Goal: Task Accomplishment & Management: Use online tool/utility

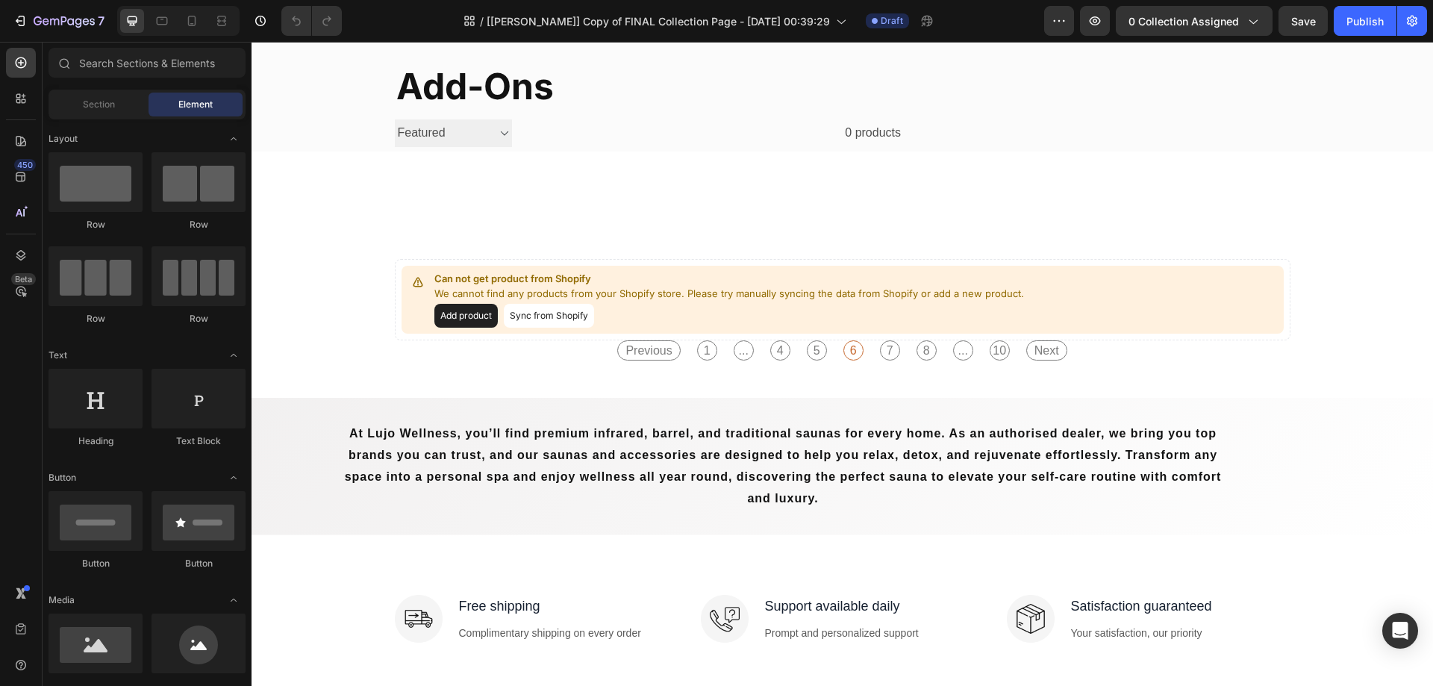
scroll to position [299, 0]
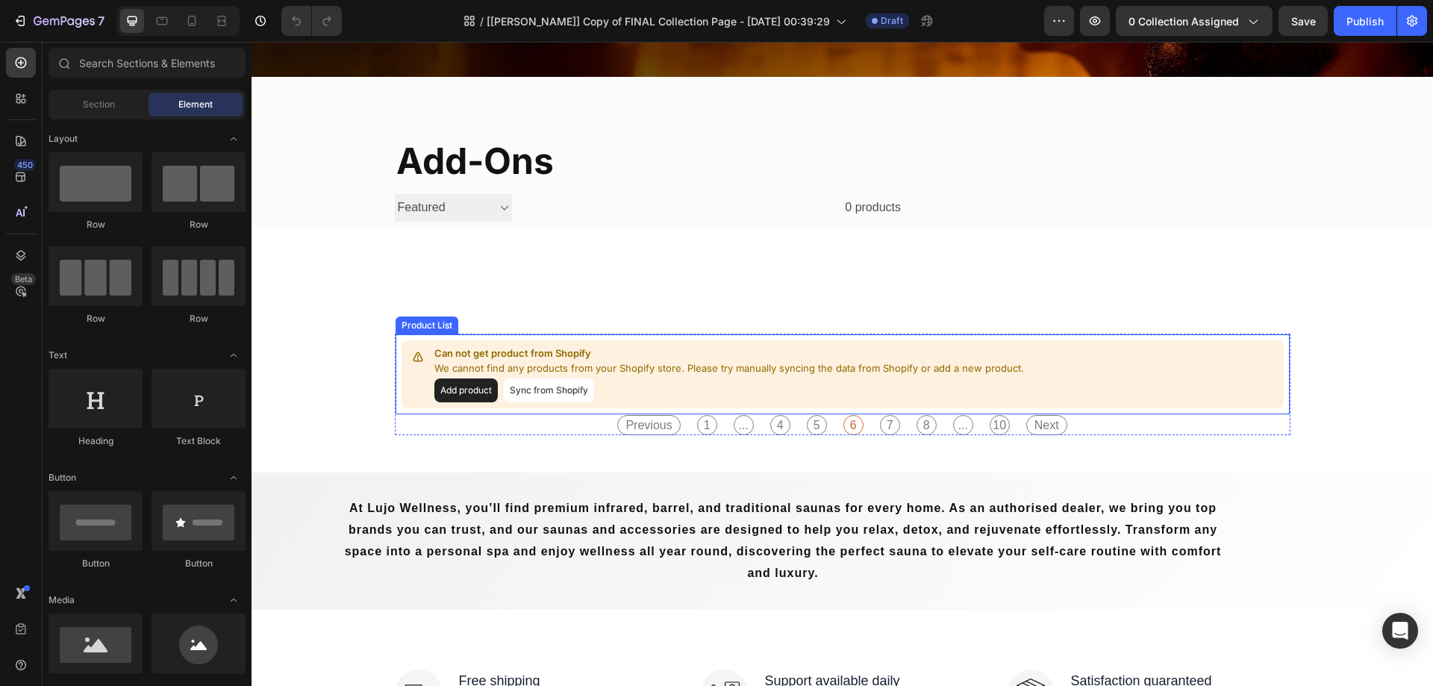
click at [751, 349] on p "Can not get product from Shopify" at bounding box center [729, 353] width 590 height 15
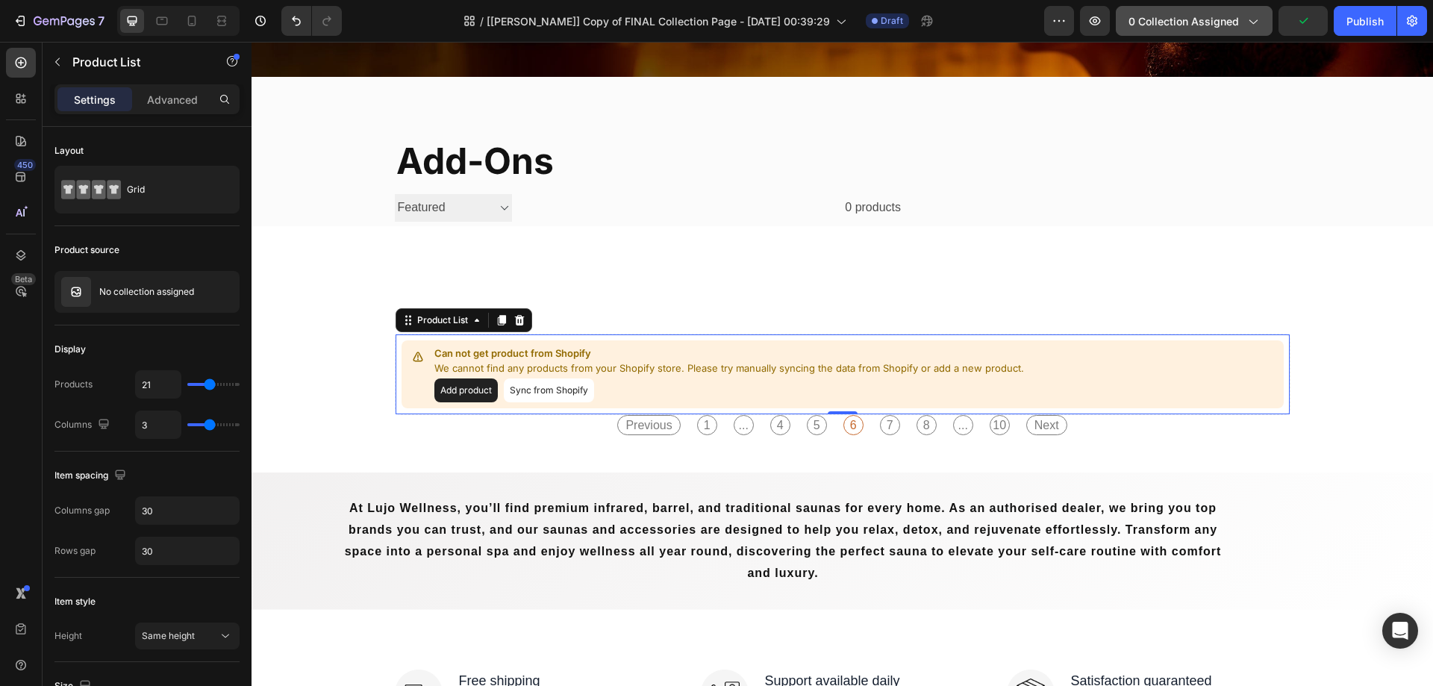
click at [1182, 22] on span "0 collection assigned" at bounding box center [1183, 21] width 110 height 16
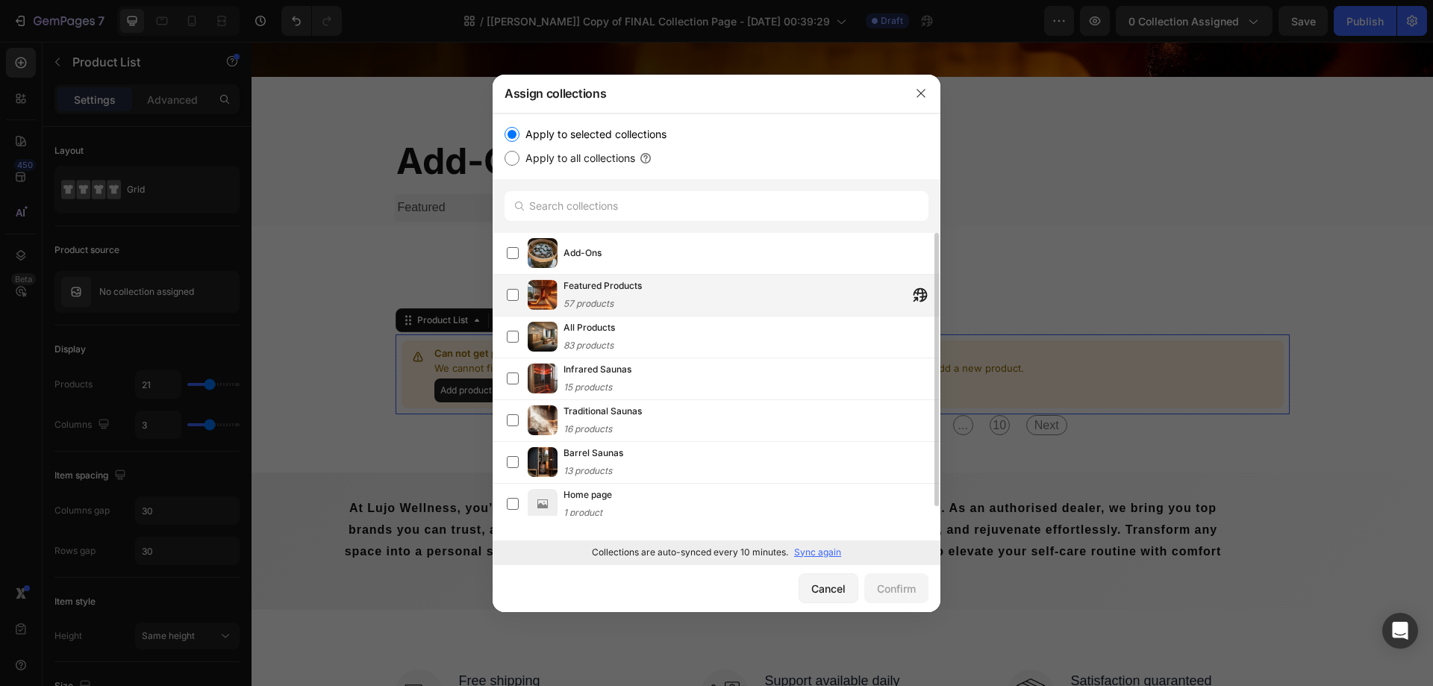
click at [672, 299] on div "Featured Products 57 products" at bounding box center [751, 294] width 376 height 33
click at [894, 584] on div "Confirm" at bounding box center [896, 589] width 39 height 16
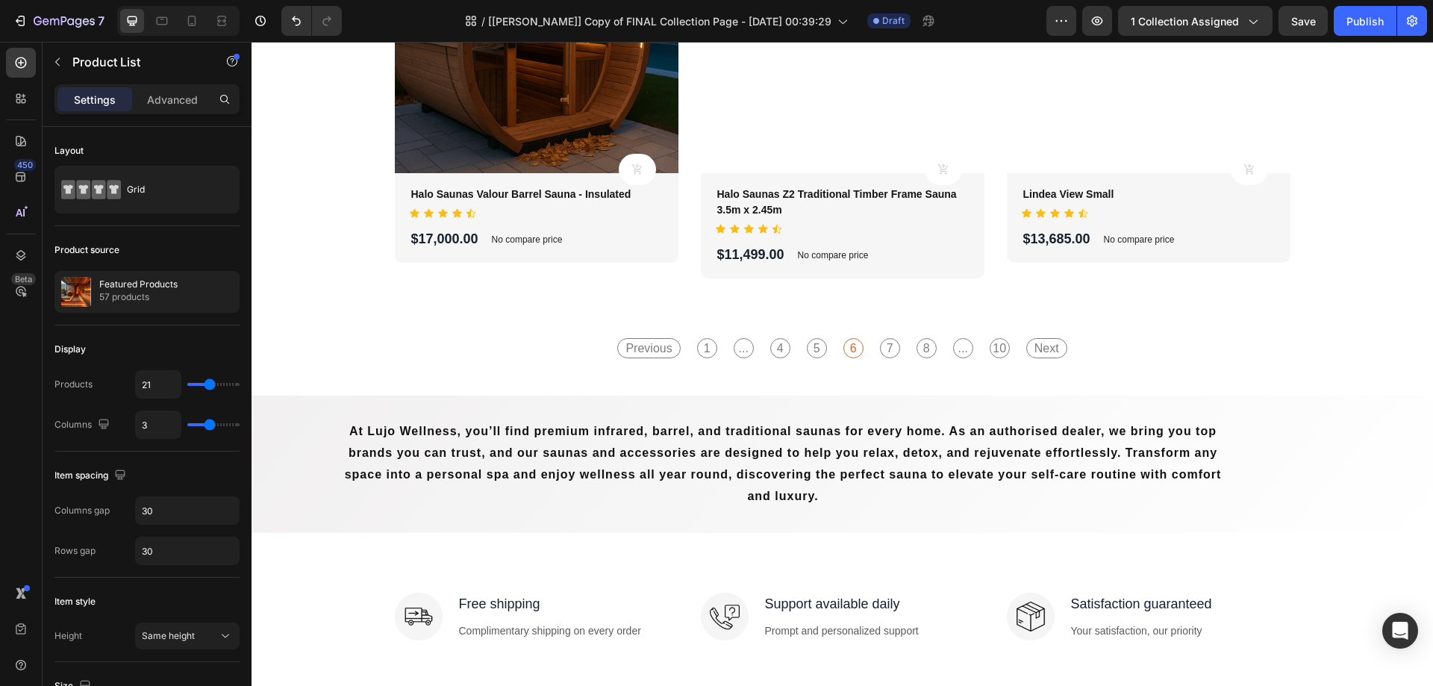
scroll to position [3209, 0]
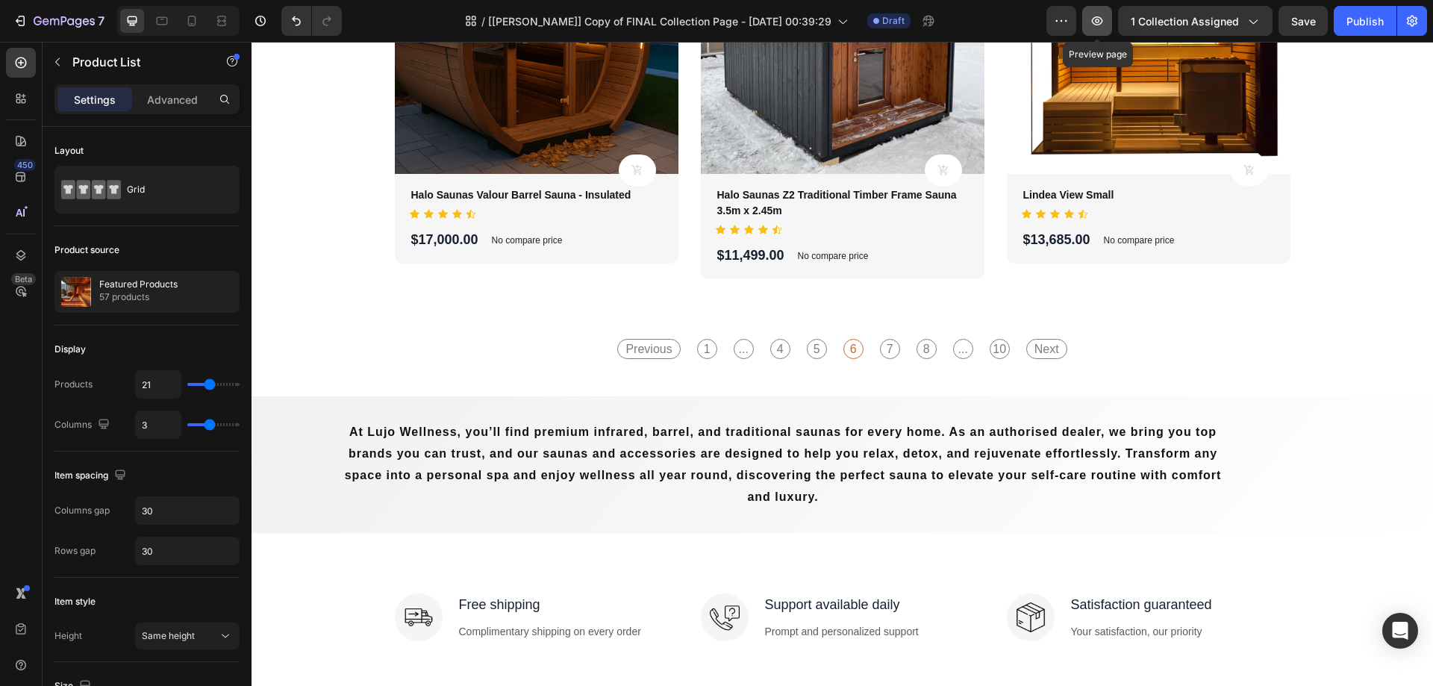
click at [1090, 22] on button "button" at bounding box center [1097, 21] width 30 height 30
click at [1096, 19] on icon "button" at bounding box center [1097, 20] width 15 height 15
click at [155, 379] on input "21" at bounding box center [158, 384] width 45 height 27
type input "35"
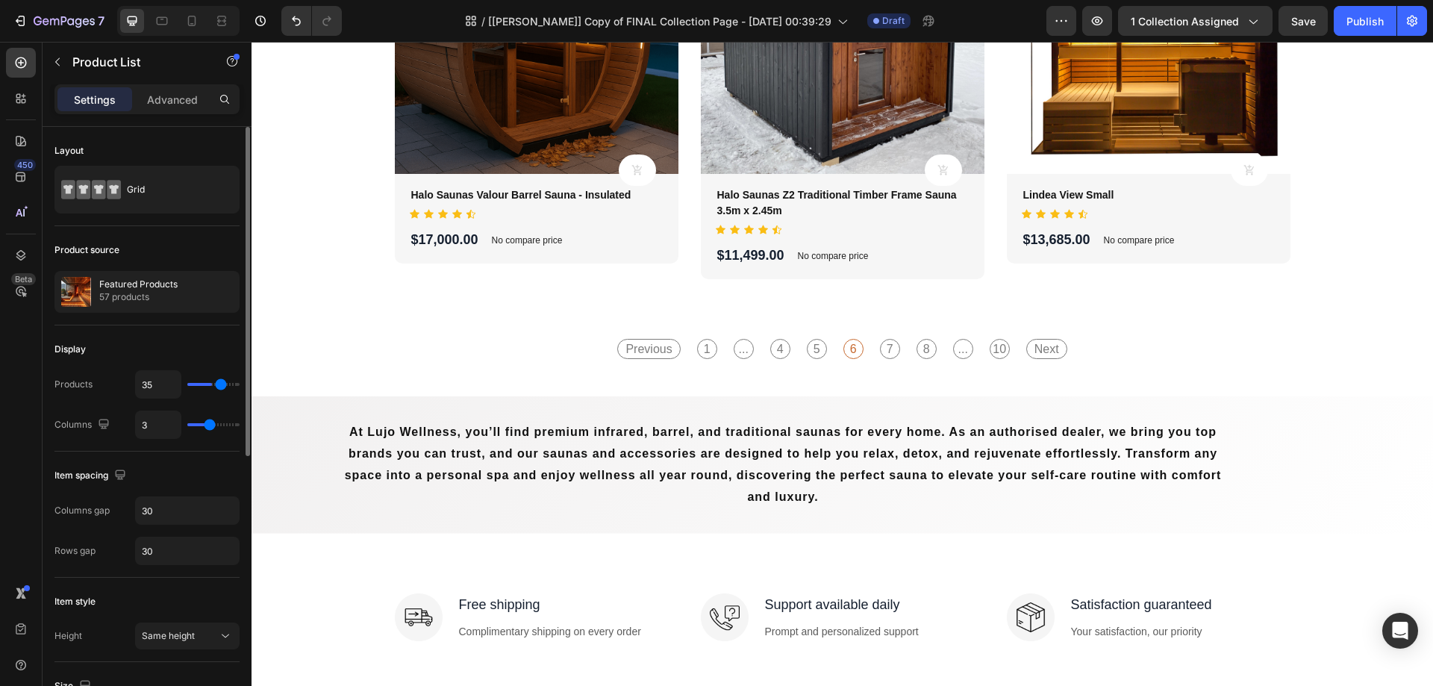
scroll to position [556, 0]
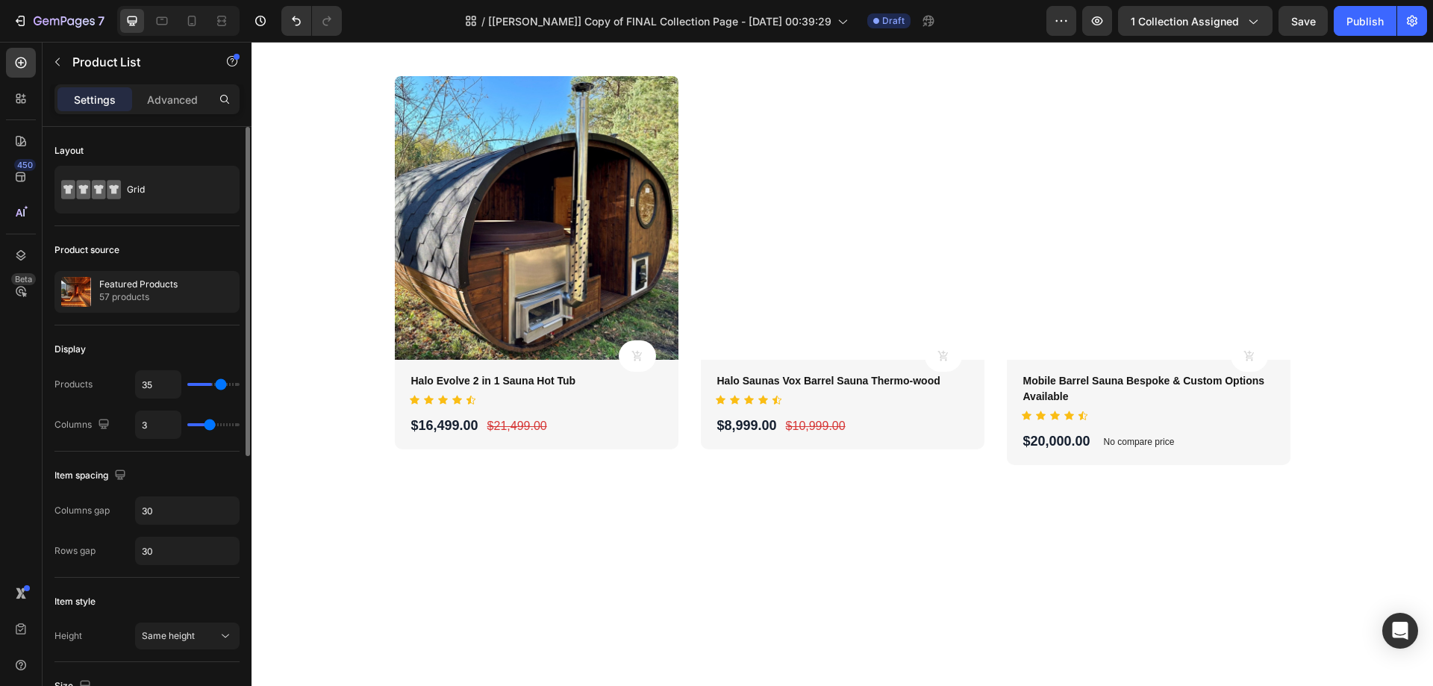
type input "36"
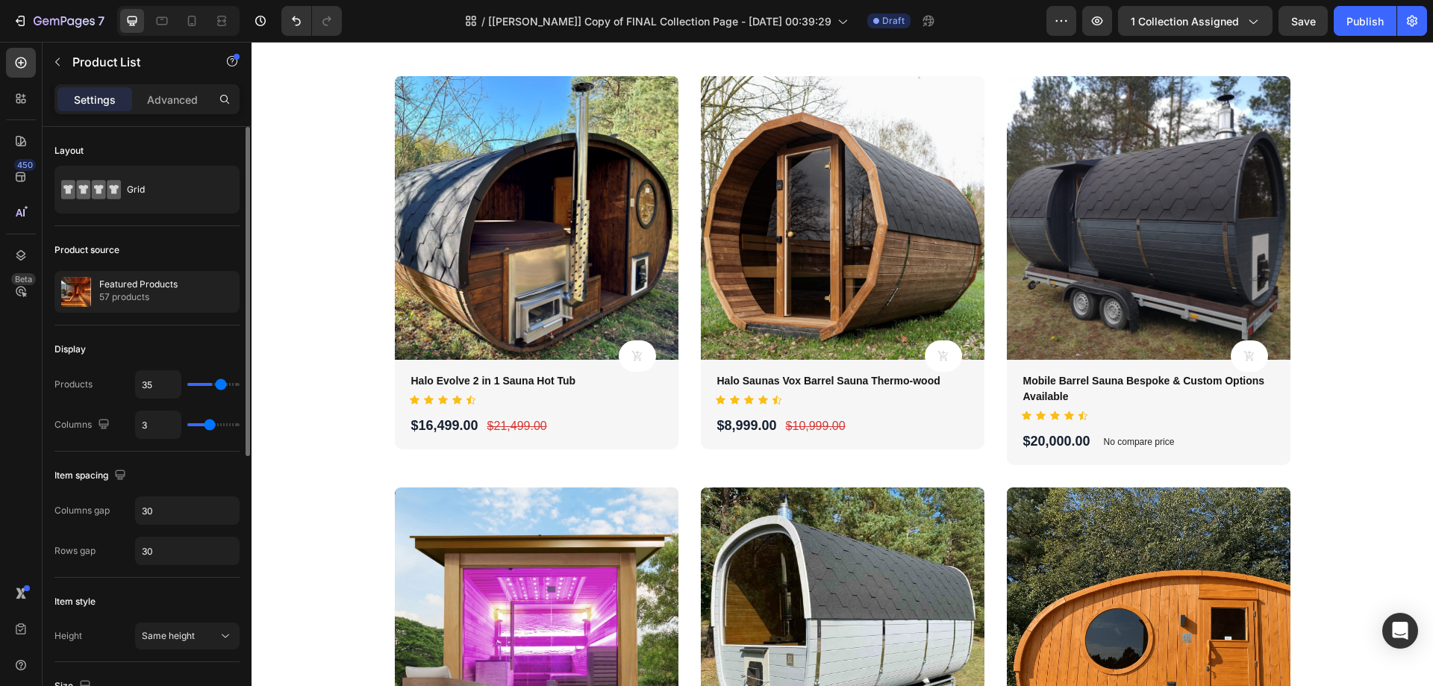
type input "36"
type input "40"
type input "43"
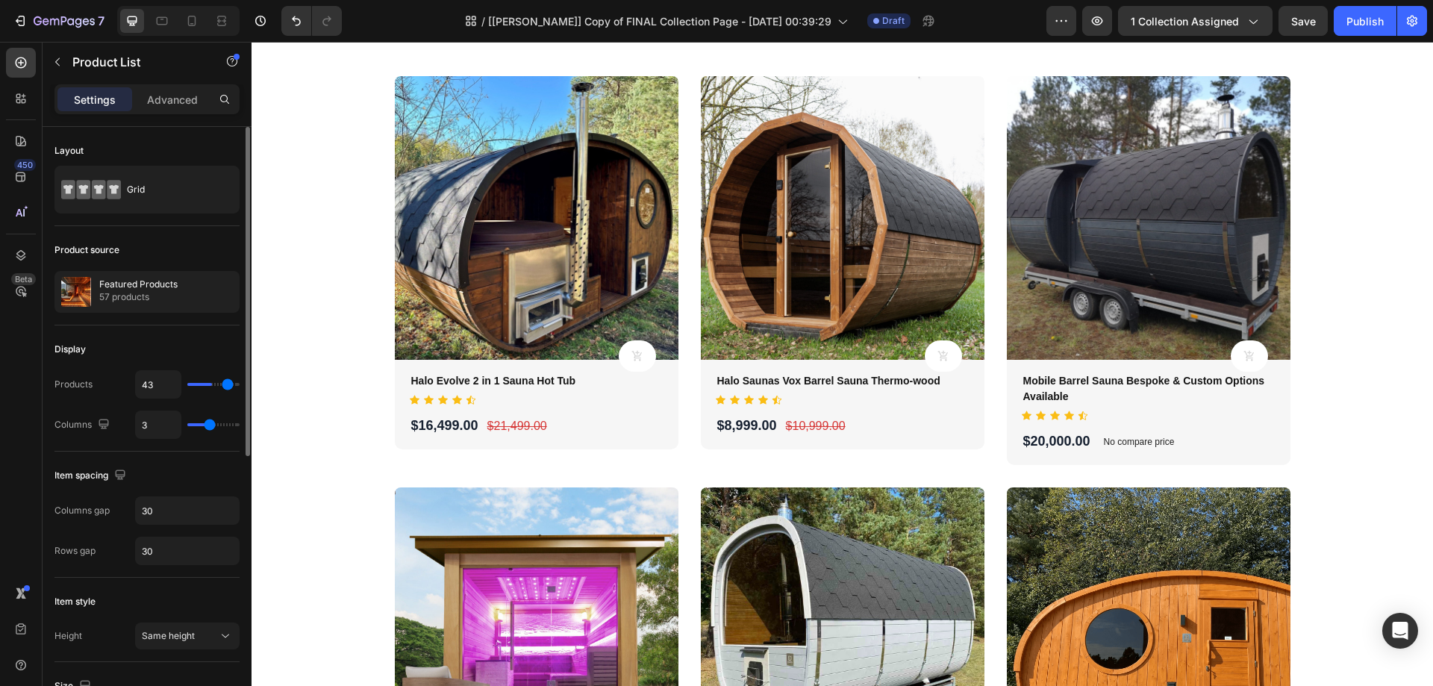
type input "45"
type input "48"
type input "50"
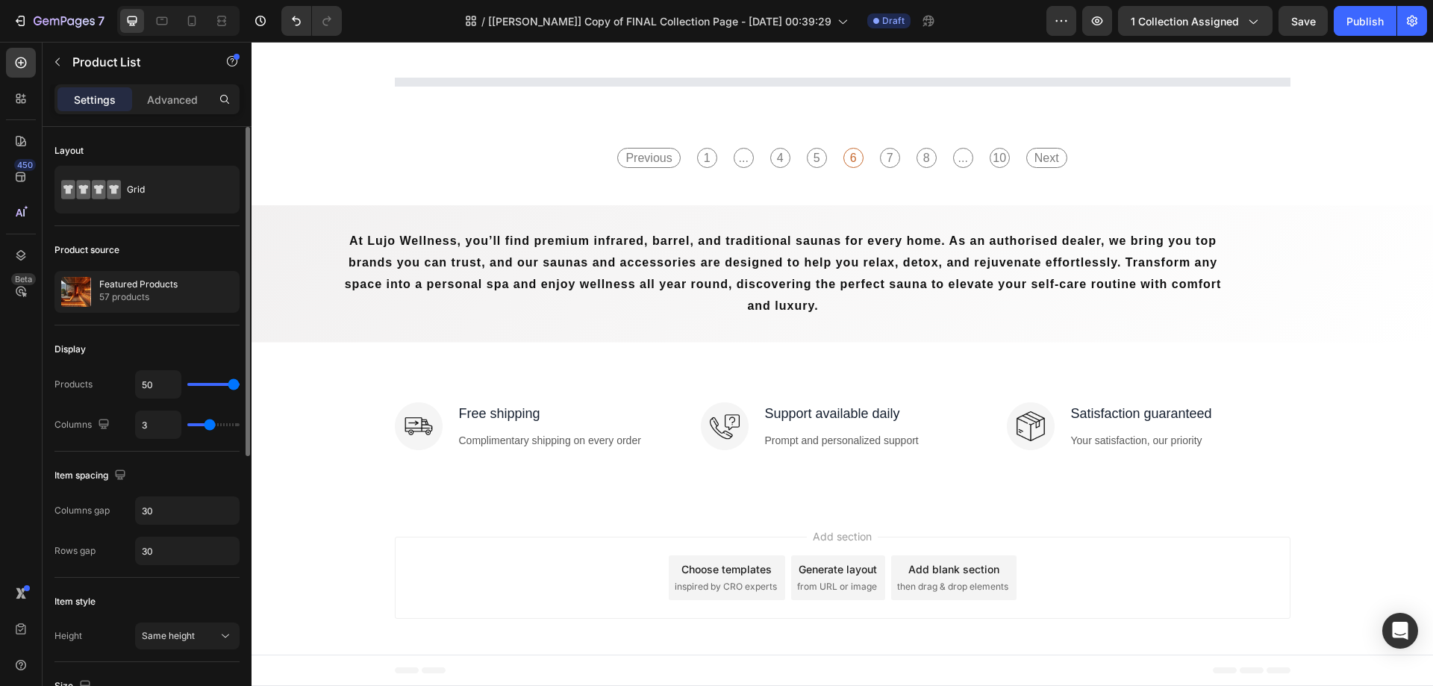
drag, startPoint x: 209, startPoint y: 386, endPoint x: 249, endPoint y: 388, distance: 40.4
type input "50"
click at [240, 386] on input "range" at bounding box center [213, 384] width 52 height 3
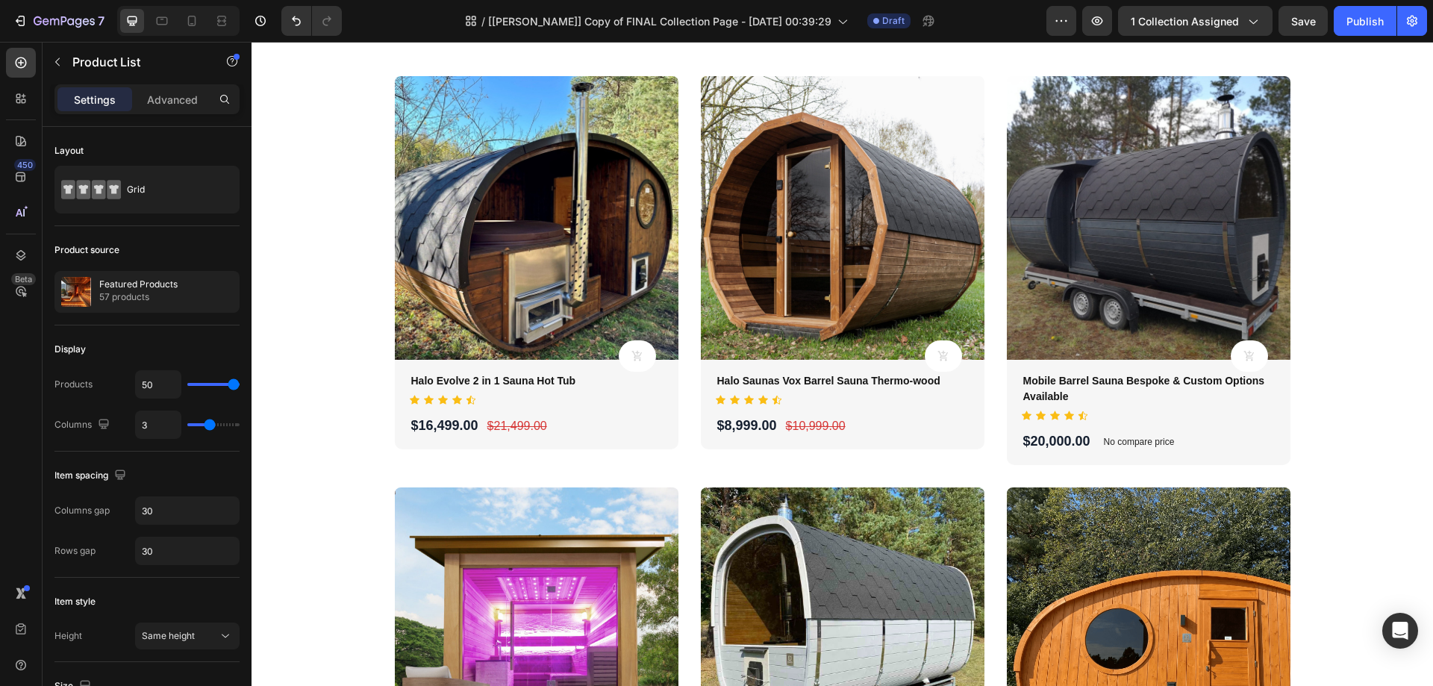
scroll to position [332, 0]
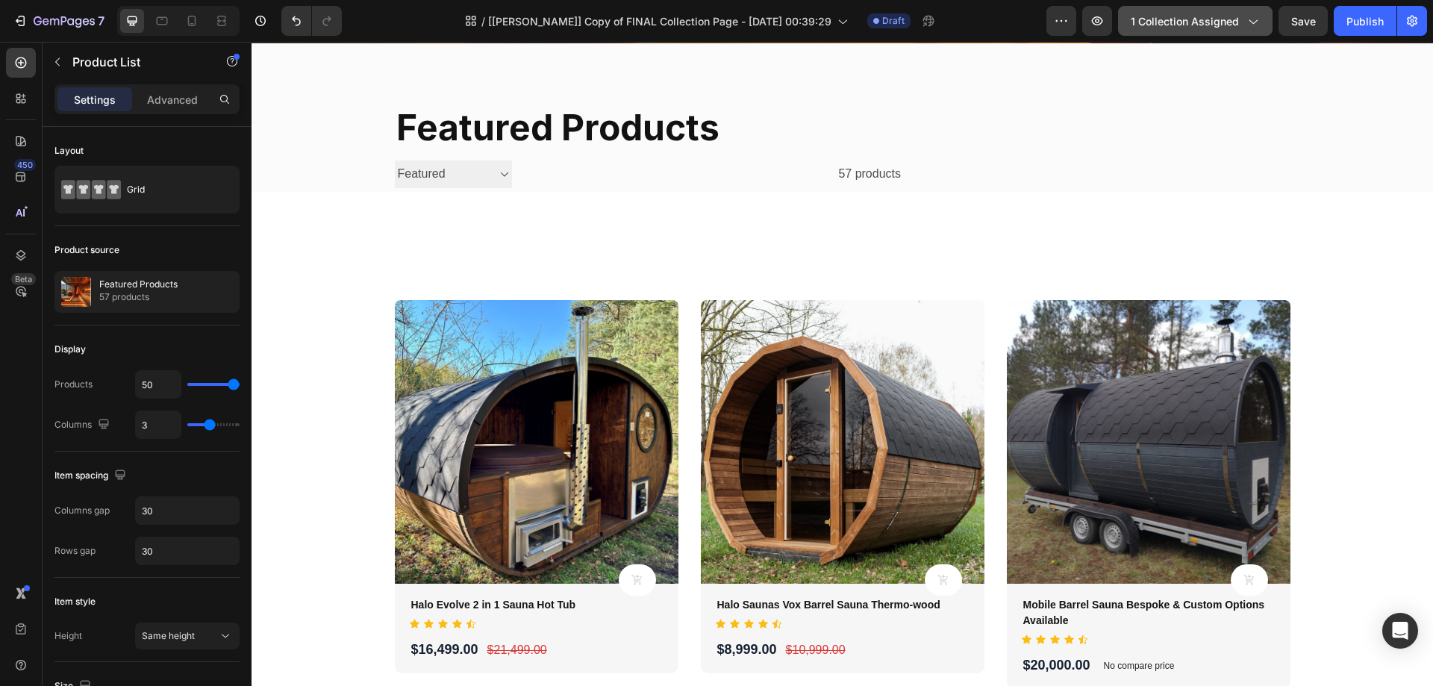
click at [1237, 22] on span "1 collection assigned" at bounding box center [1185, 21] width 108 height 16
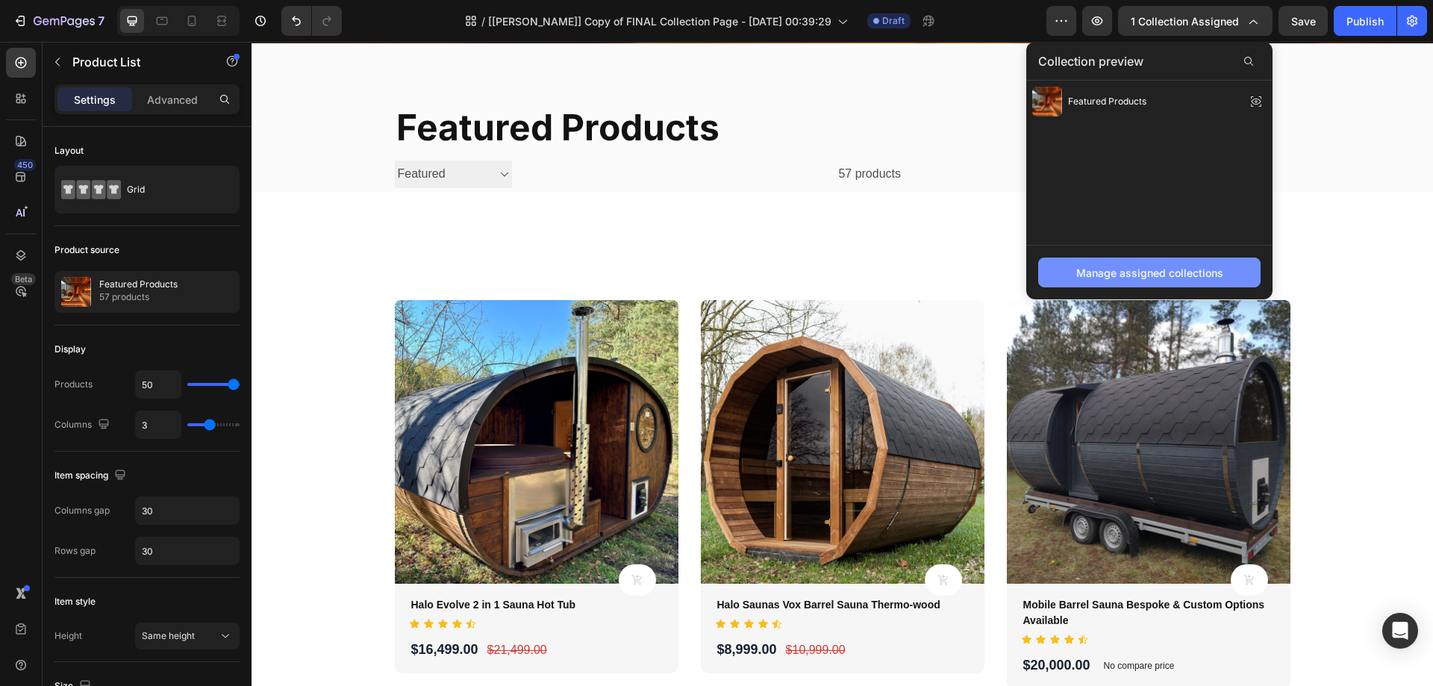
click at [1195, 273] on div "Manage assigned collections" at bounding box center [1149, 273] width 147 height 16
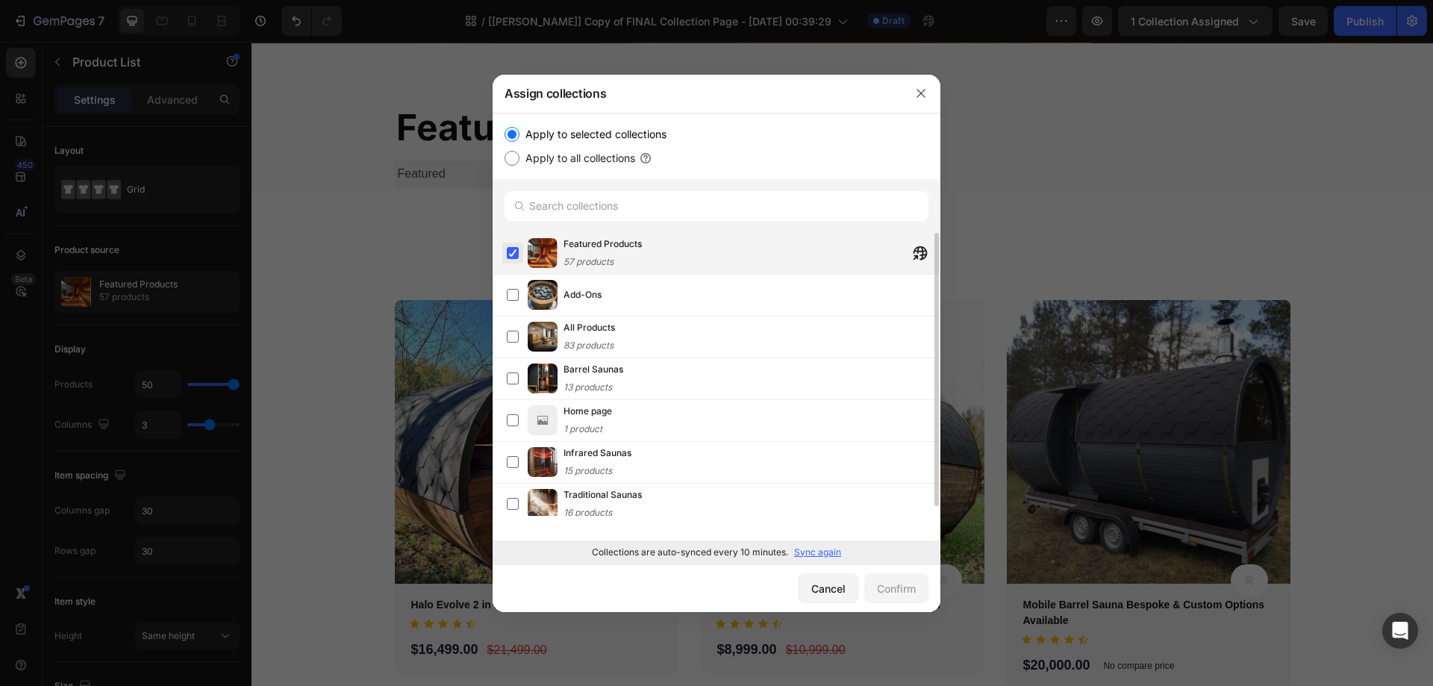
click at [512, 252] on label at bounding box center [513, 253] width 12 height 12
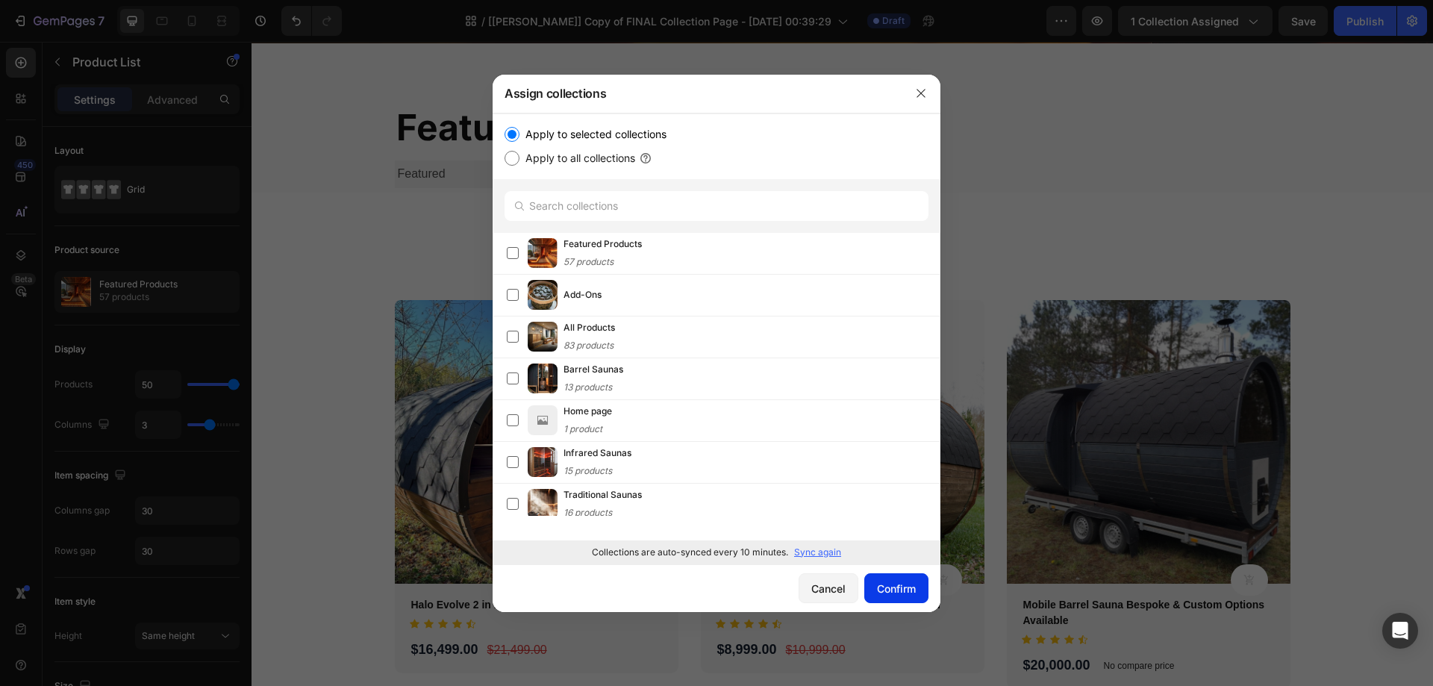
click at [901, 584] on div "Confirm" at bounding box center [896, 589] width 39 height 16
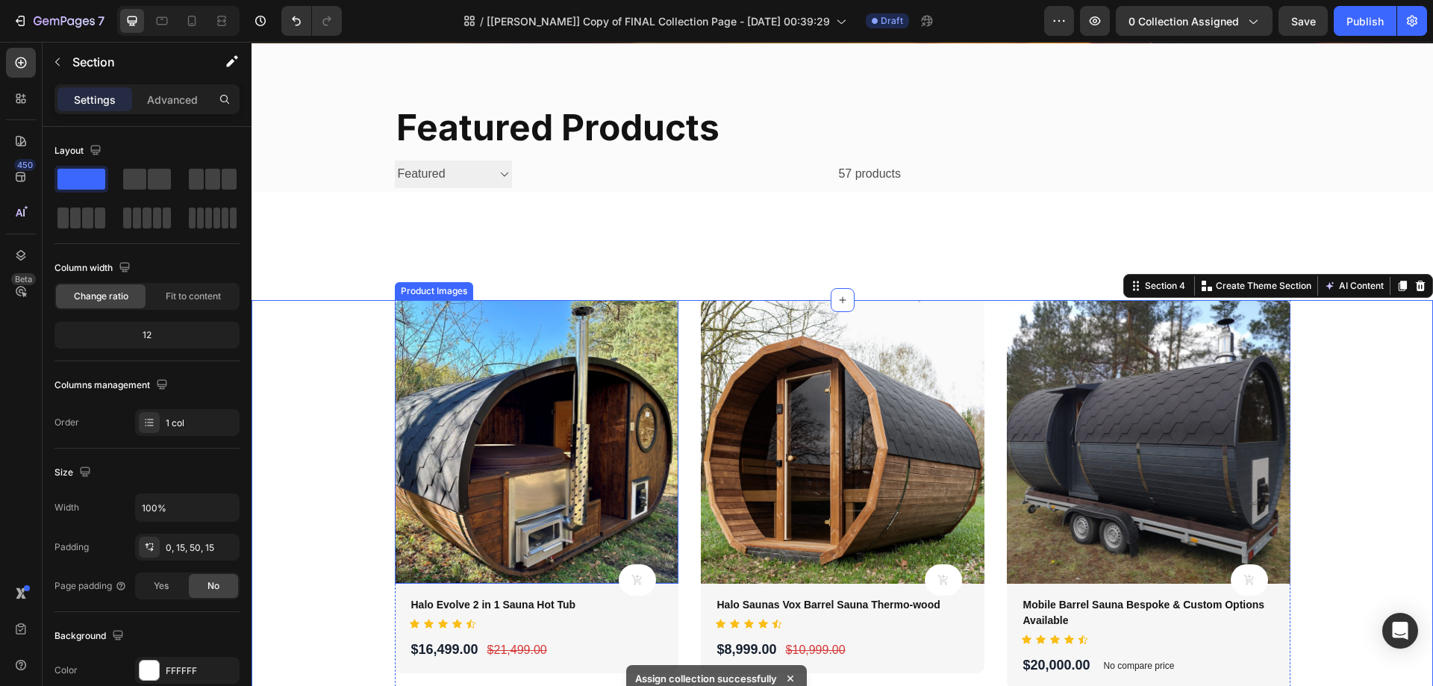
click at [475, 314] on img at bounding box center [537, 442] width 284 height 284
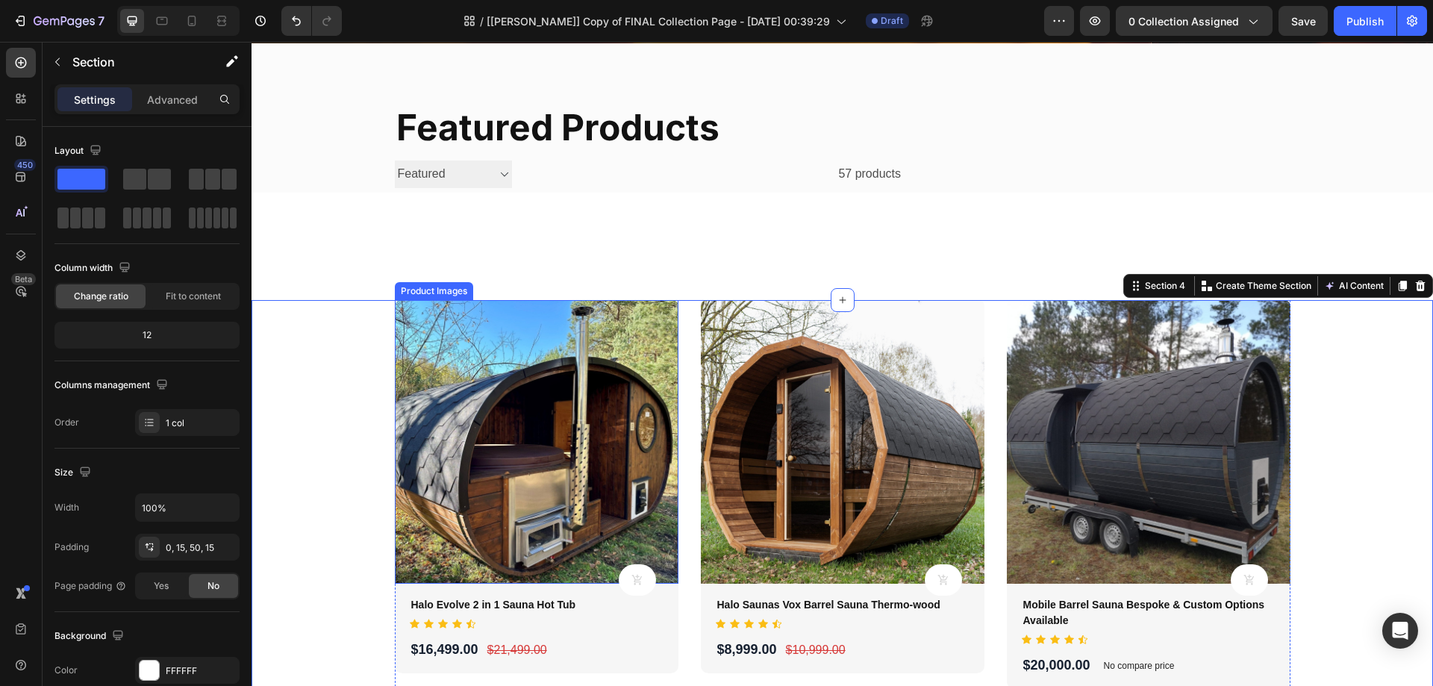
click at [451, 340] on img at bounding box center [537, 442] width 284 height 284
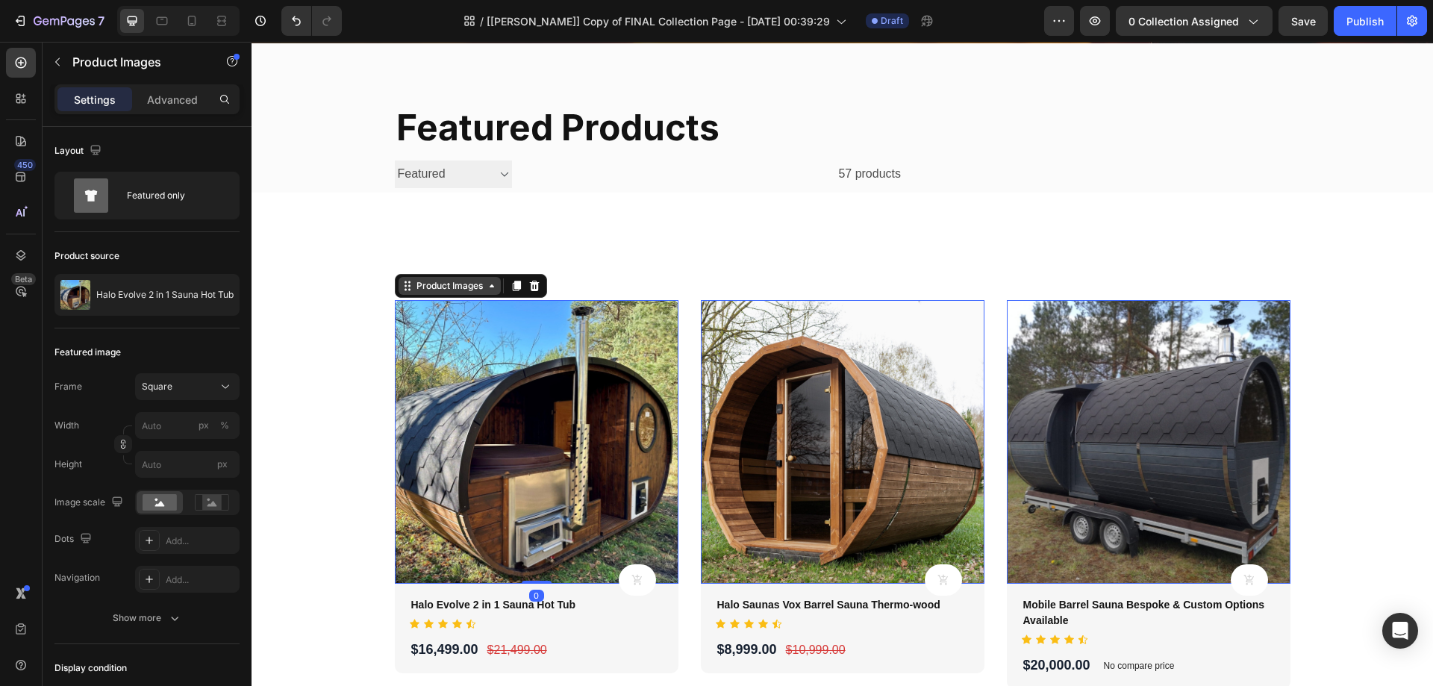
click at [404, 290] on icon at bounding box center [405, 290] width 2 height 2
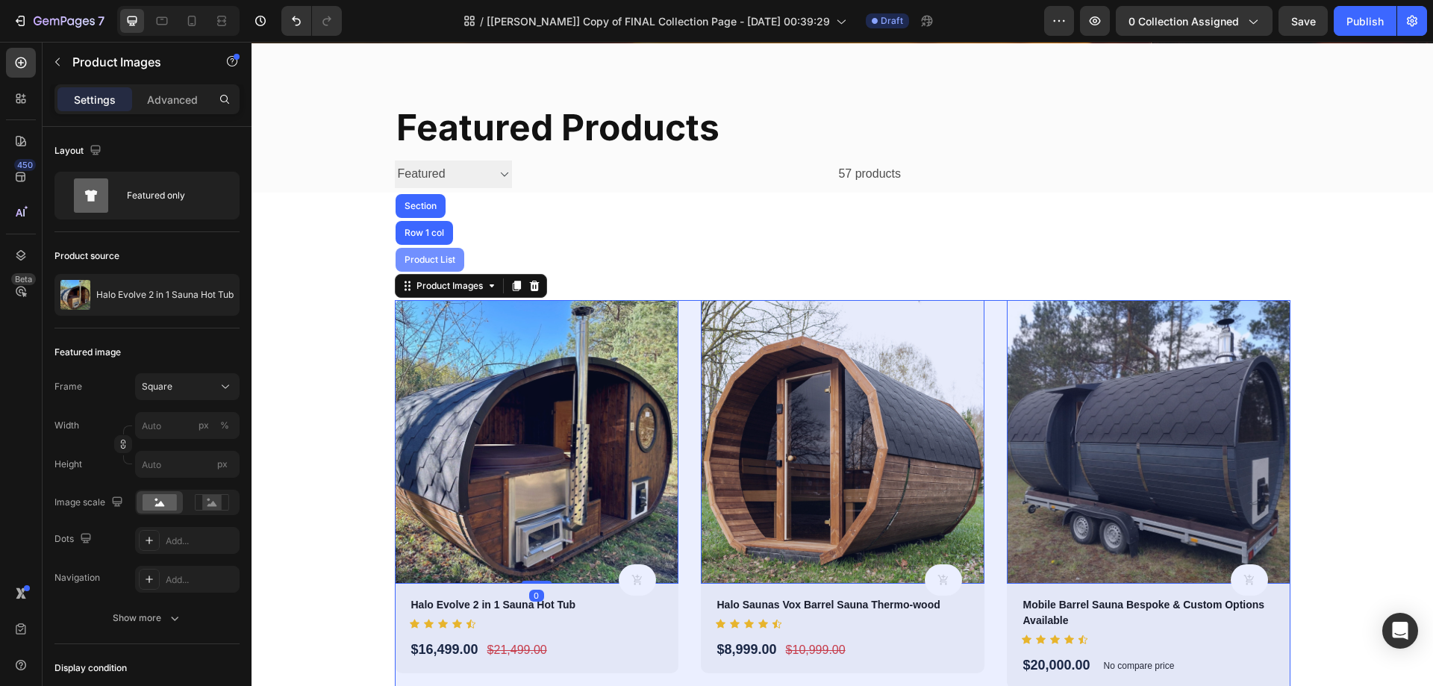
click at [401, 262] on div "Product List" at bounding box center [429, 259] width 57 height 9
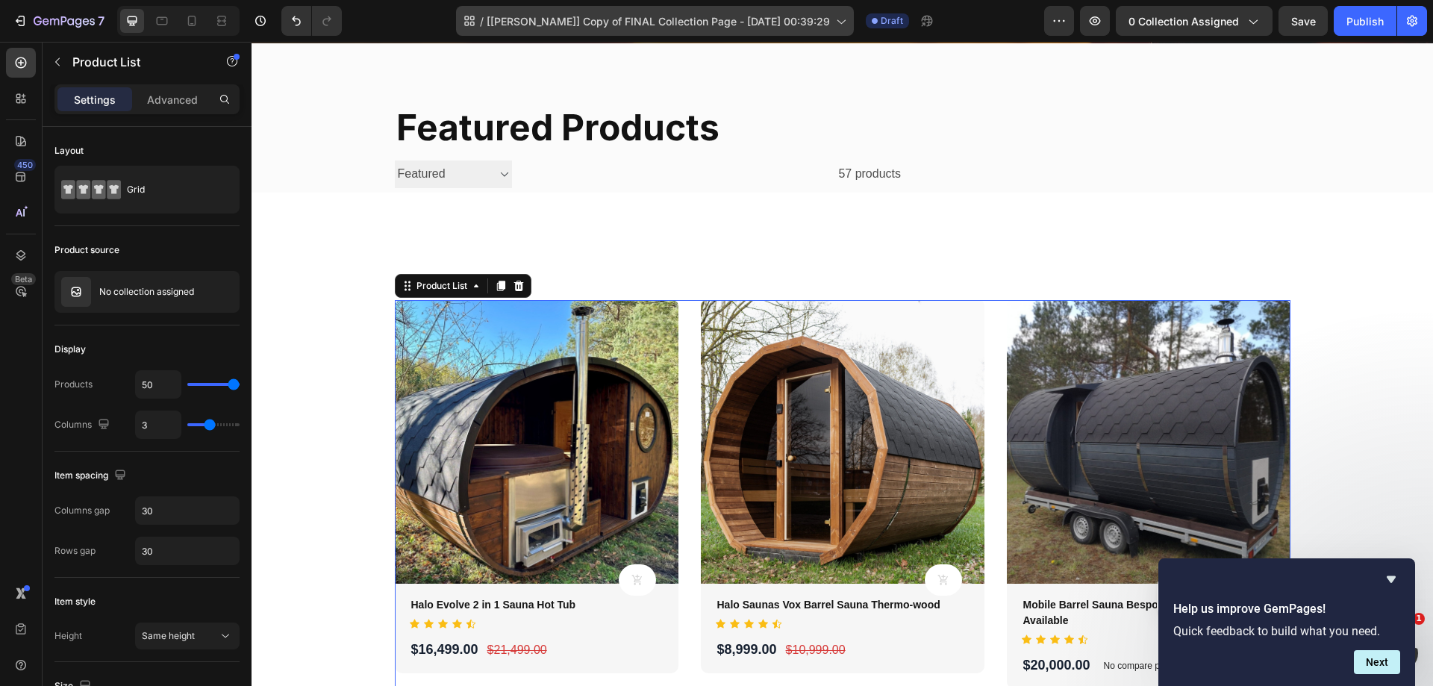
scroll to position [0, 0]
